Goal: Task Accomplishment & Management: Complete application form

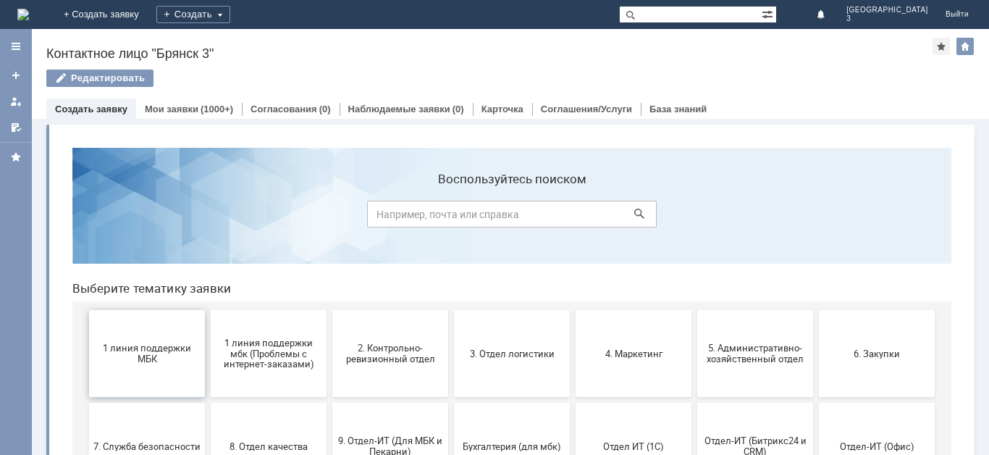
click at [144, 362] on span "1 линия поддержки МБК" at bounding box center [146, 354] width 107 height 22
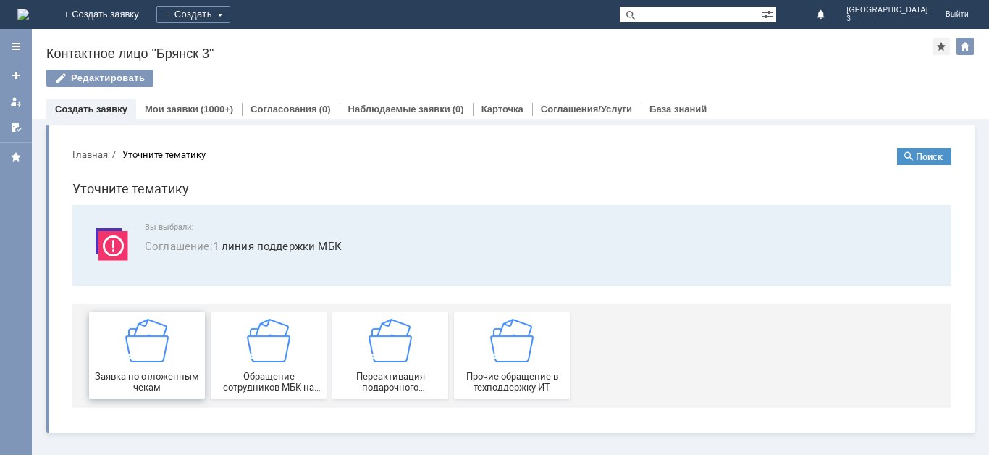
click at [186, 369] on div "Заявка по отложенным чекам" at bounding box center [146, 356] width 107 height 74
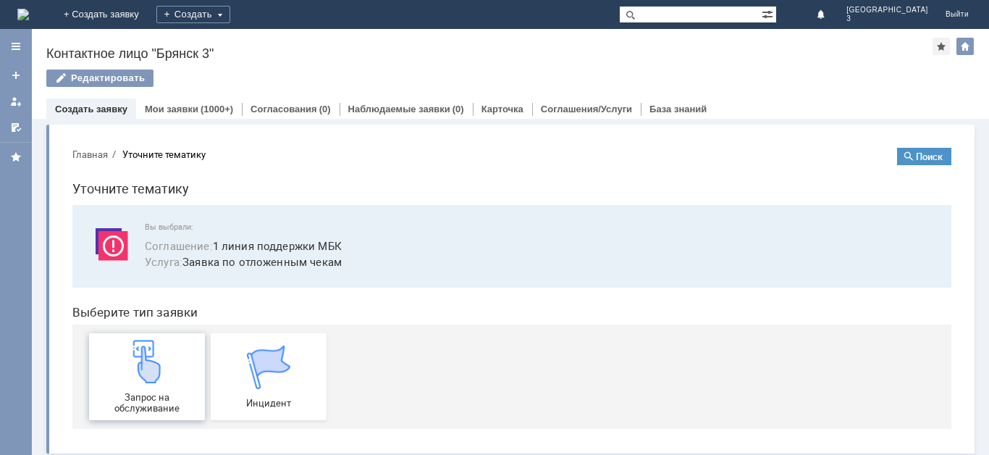
click at [160, 391] on div "Запрос на обслуживание" at bounding box center [146, 377] width 107 height 74
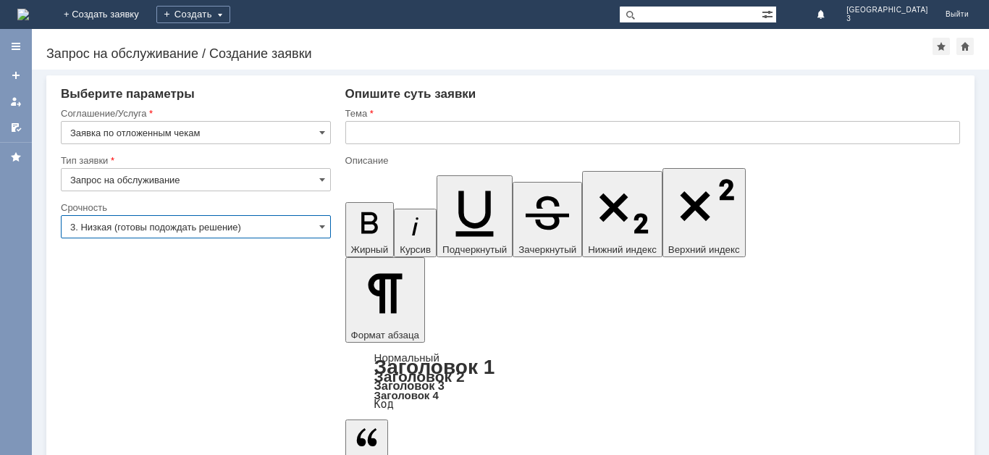
click at [241, 225] on input "3. Низкая (готовы подождать решение)" at bounding box center [196, 226] width 270 height 23
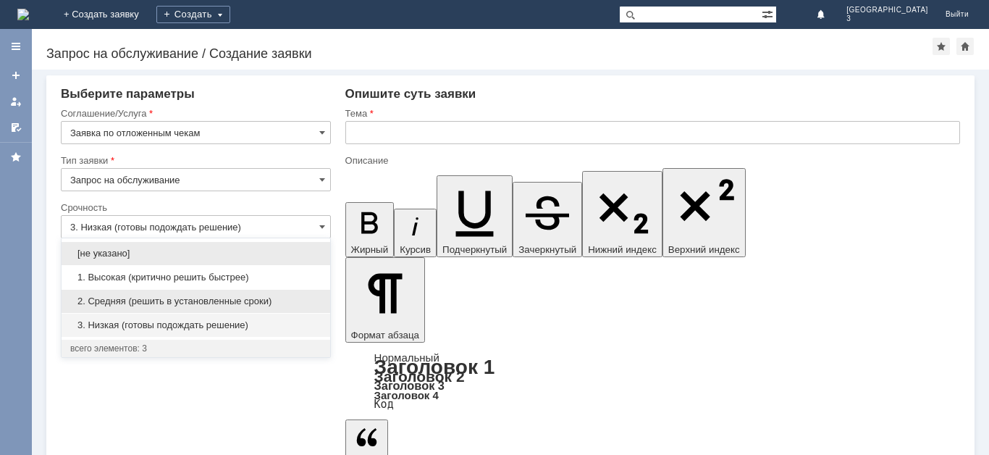
click at [197, 298] on span "2. Средняя (решить в установленные сроки)" at bounding box center [195, 302] width 251 height 12
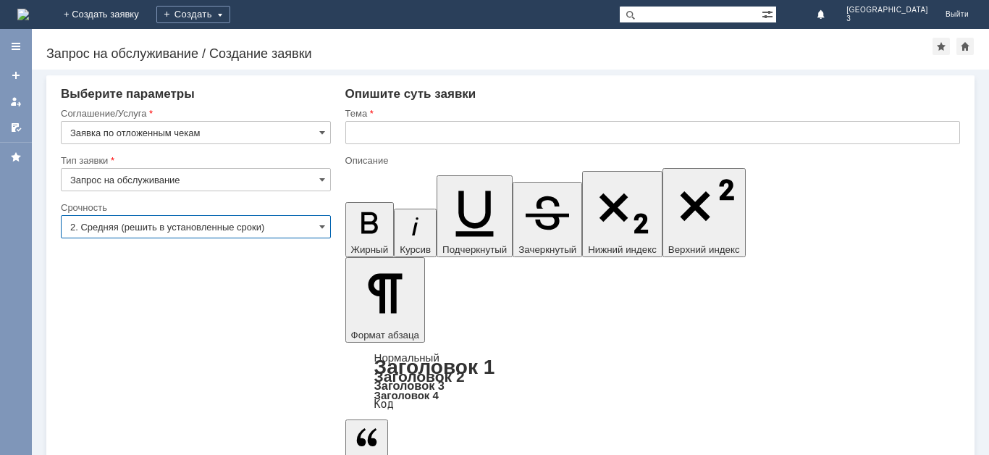
type input "2. Средняя (решить в установленные сроки)"
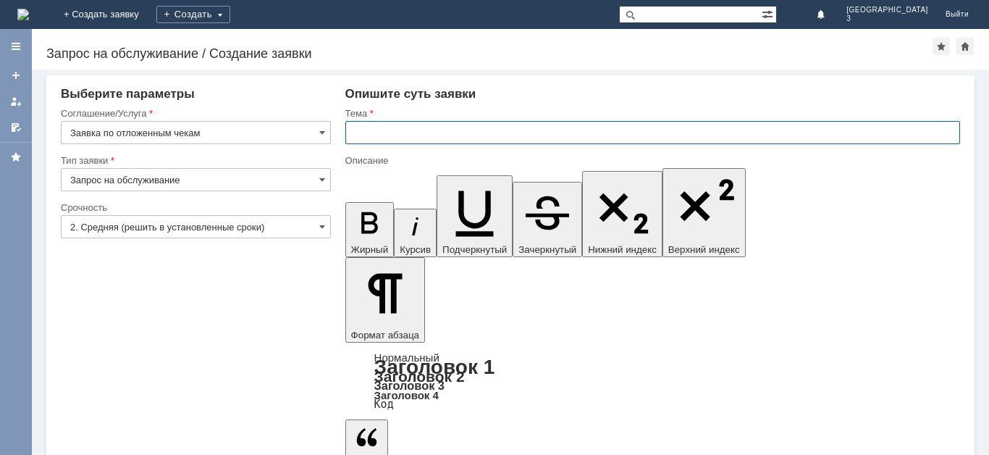
click at [390, 126] on input "text" at bounding box center [652, 132] width 615 height 23
type input "отл чек"
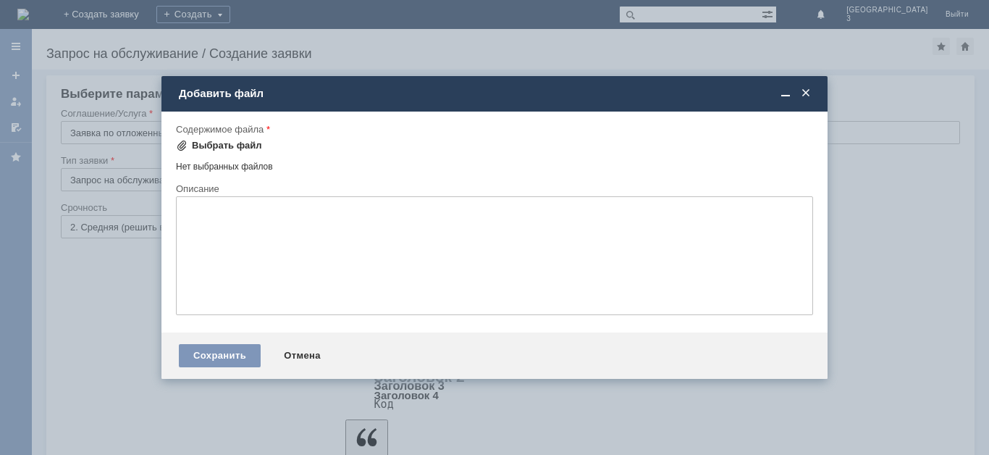
click at [182, 149] on span at bounding box center [182, 146] width 12 height 12
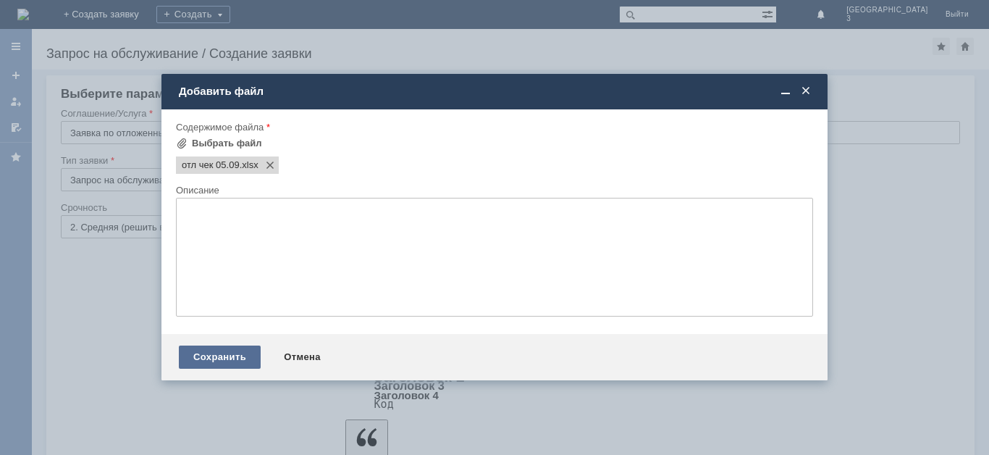
click at [206, 356] on div "Сохранить" at bounding box center [220, 356] width 82 height 23
